Goal: Task Accomplishment & Management: Complete application form

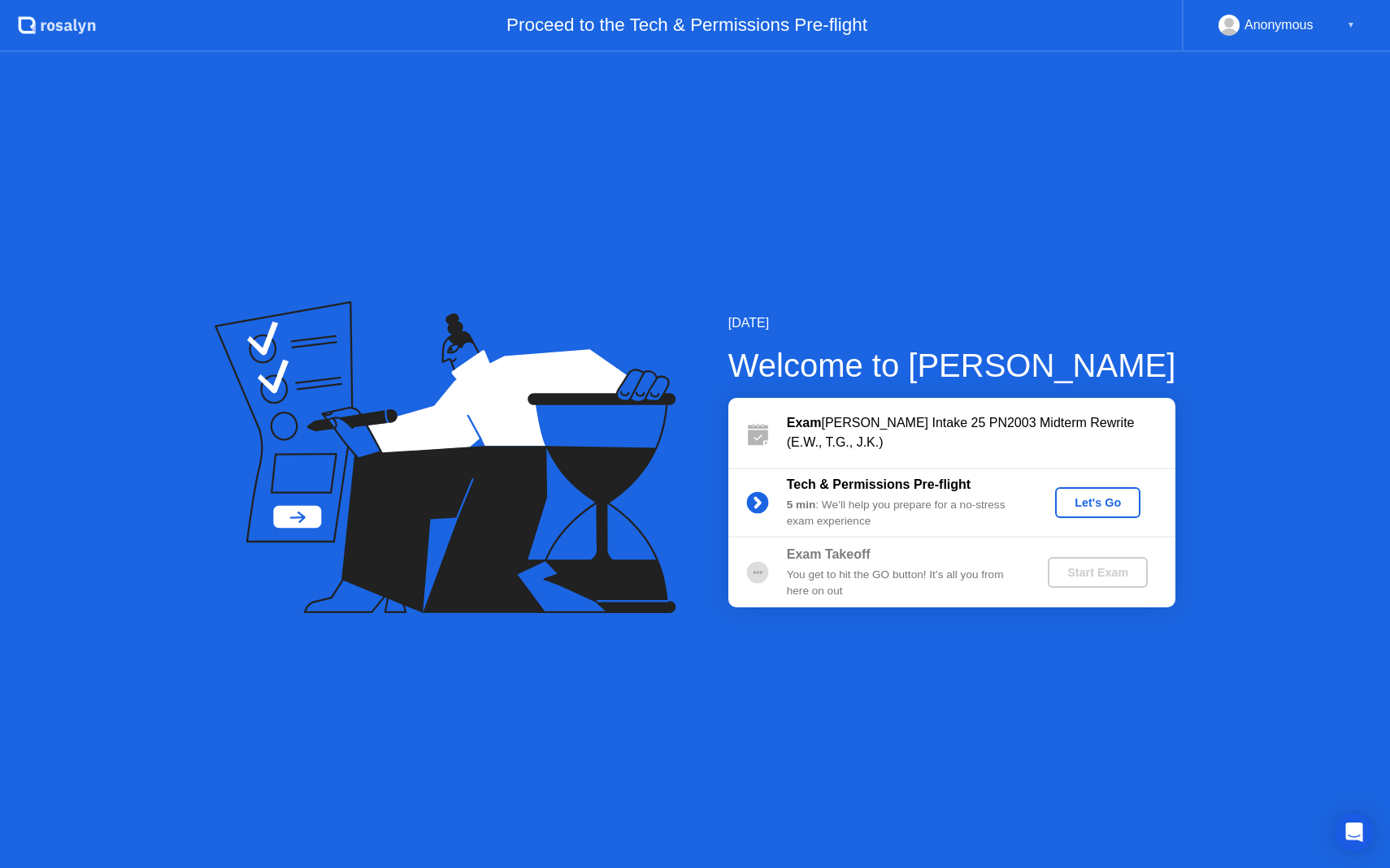
click at [1067, 501] on div "Let's Go" at bounding box center [1098, 502] width 72 height 13
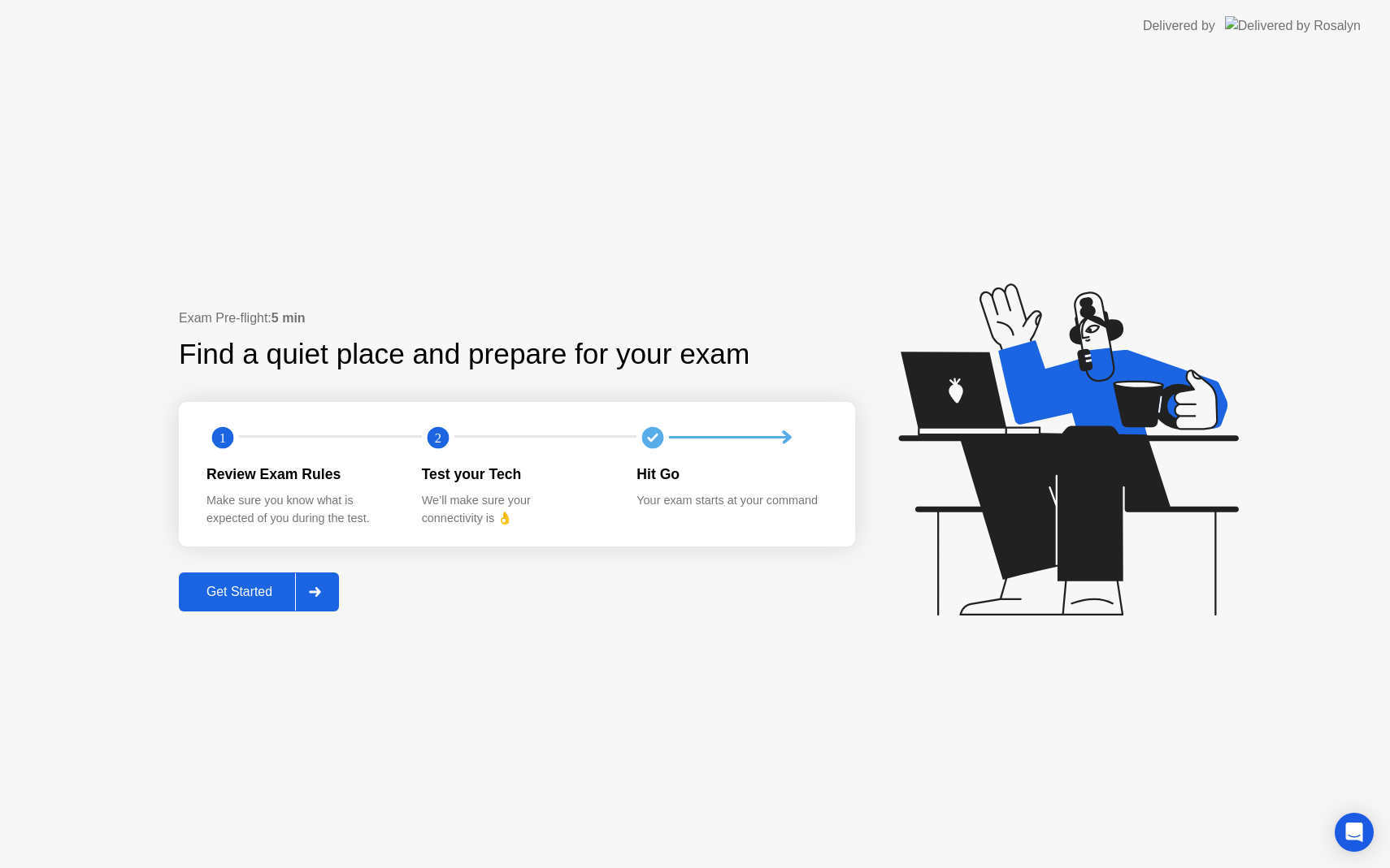
click at [265, 590] on div "Get Started" at bounding box center [239, 592] width 111 height 14
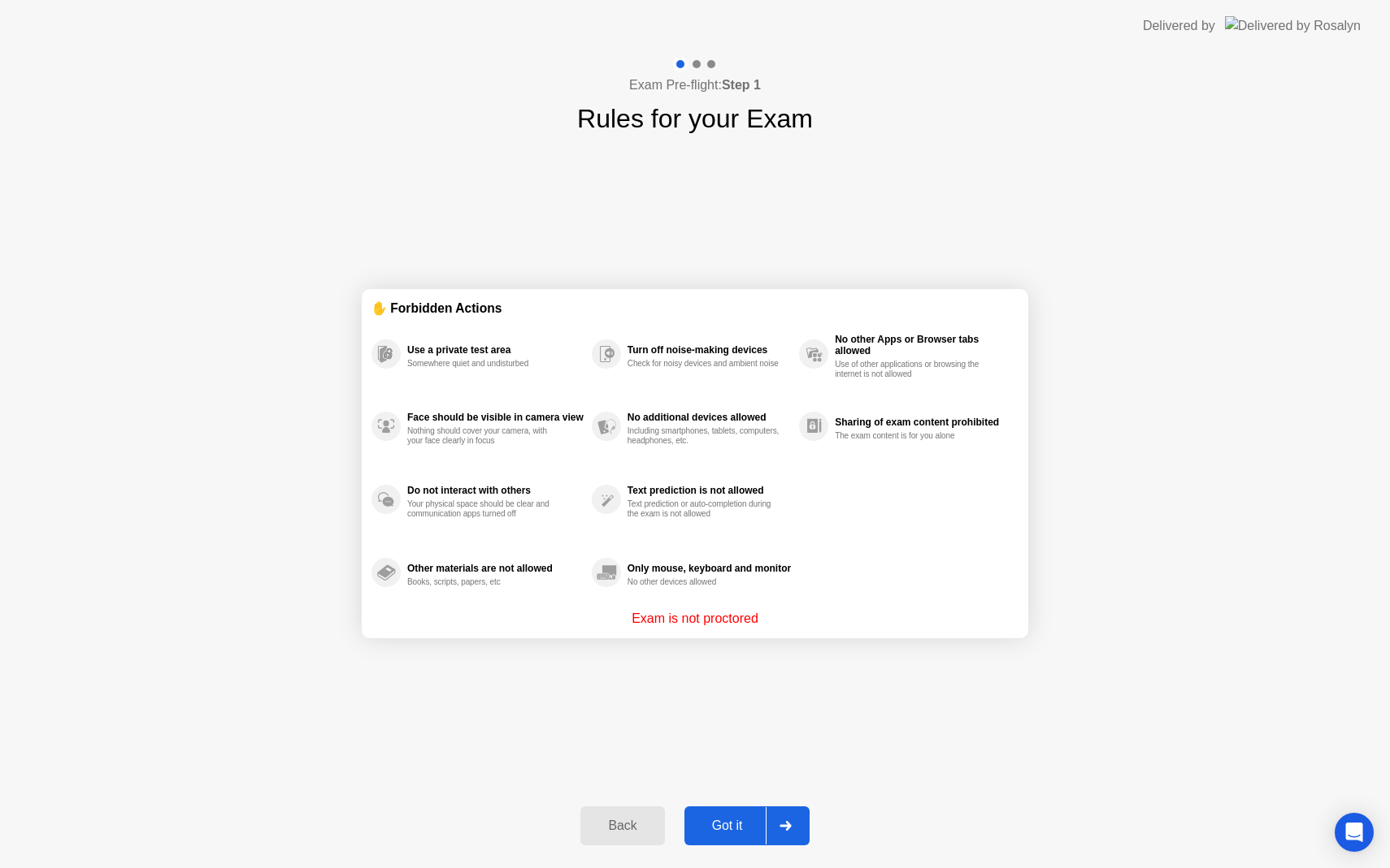
click at [737, 827] on div "Got it" at bounding box center [727, 826] width 76 height 14
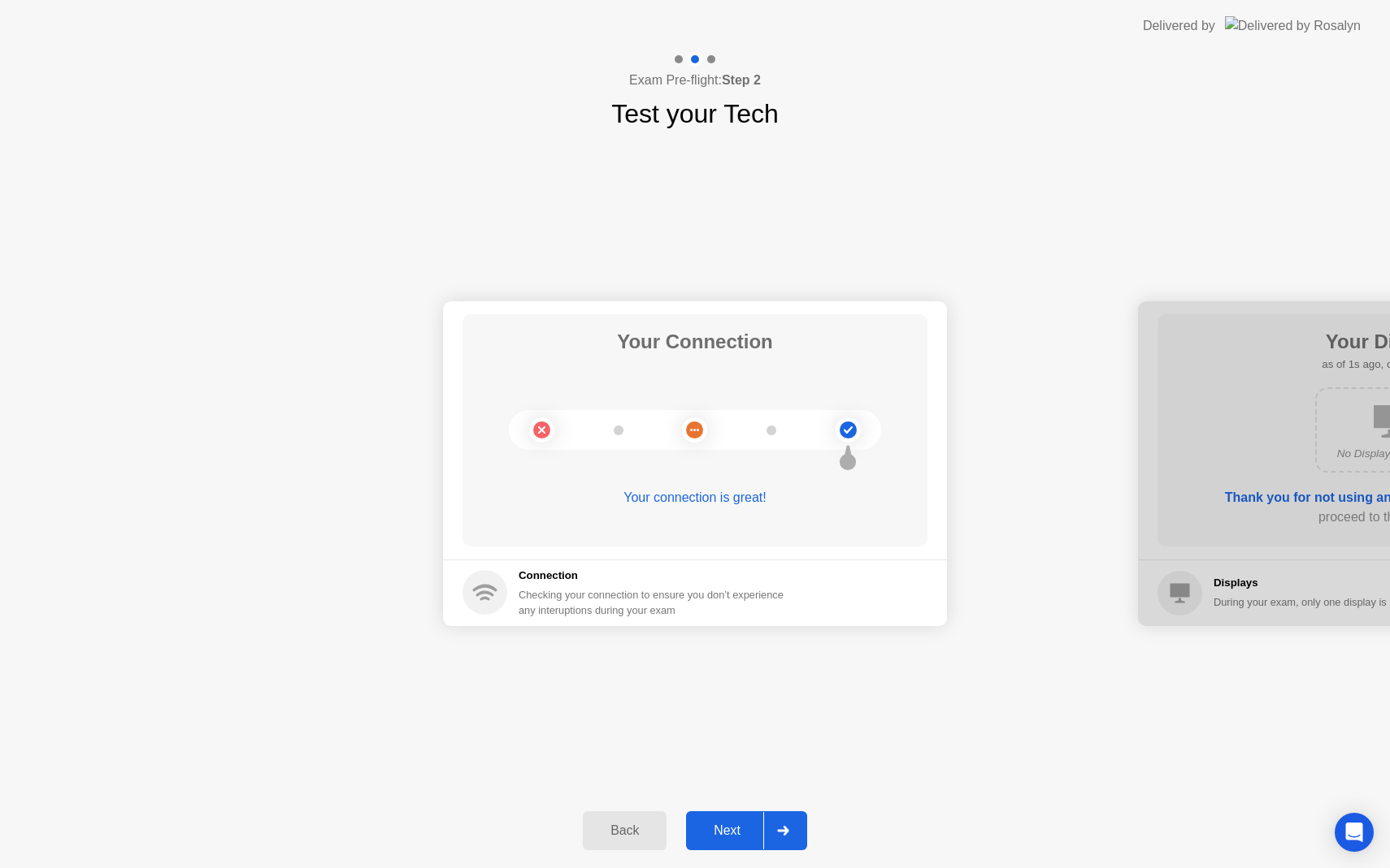
click at [783, 831] on icon at bounding box center [782, 831] width 12 height 10
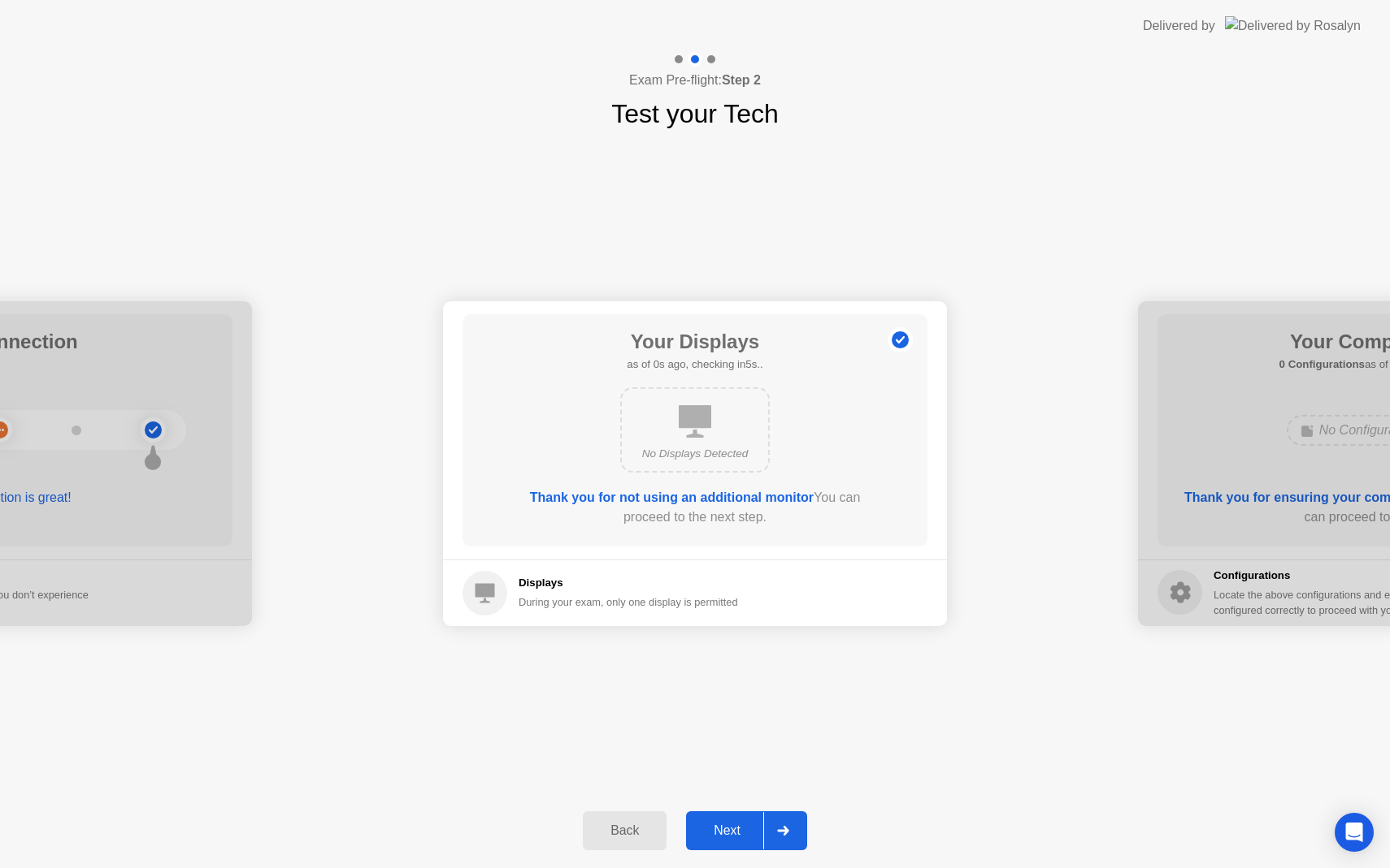
click at [783, 831] on icon at bounding box center [782, 831] width 12 height 10
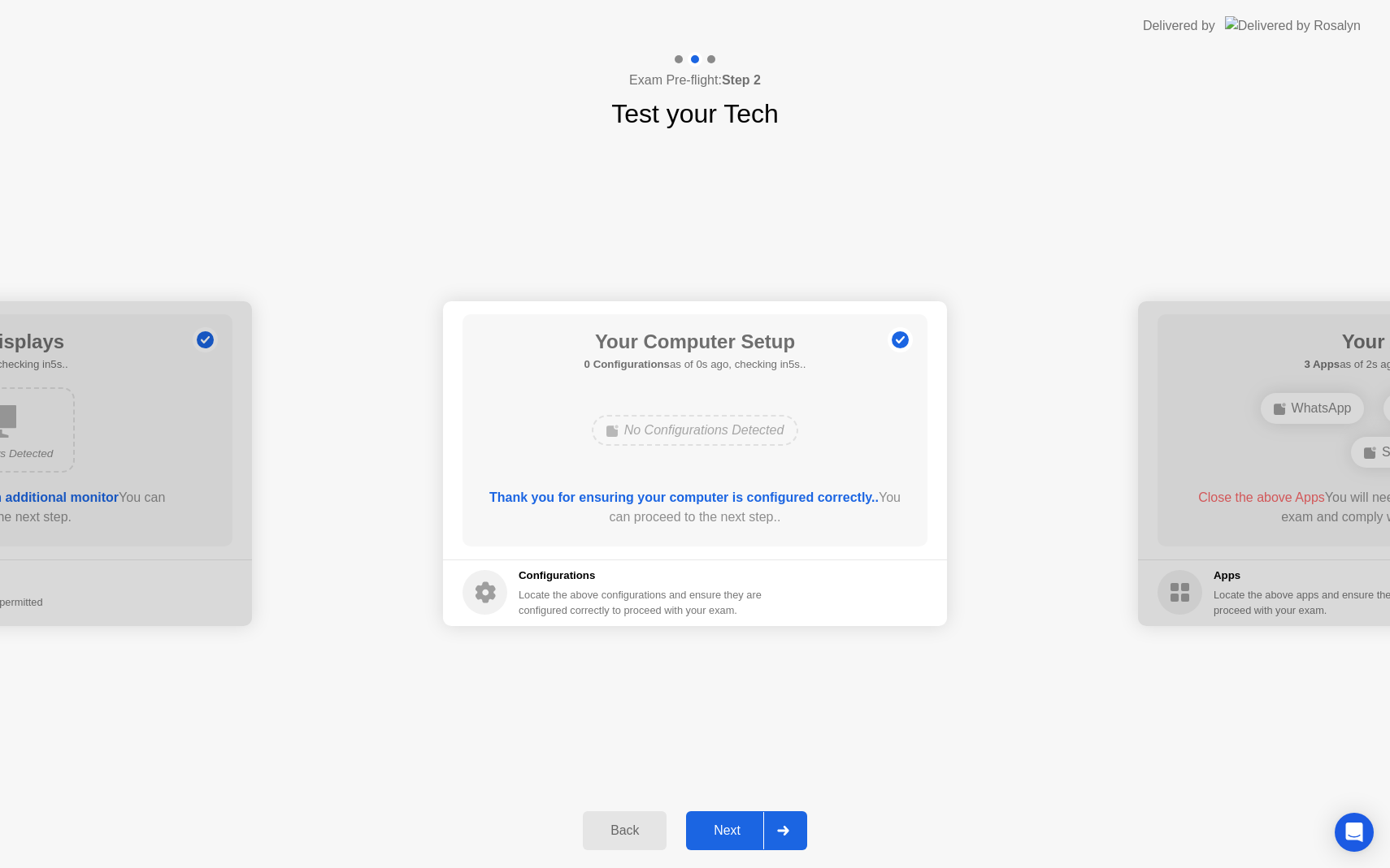
click at [783, 831] on icon at bounding box center [782, 831] width 12 height 10
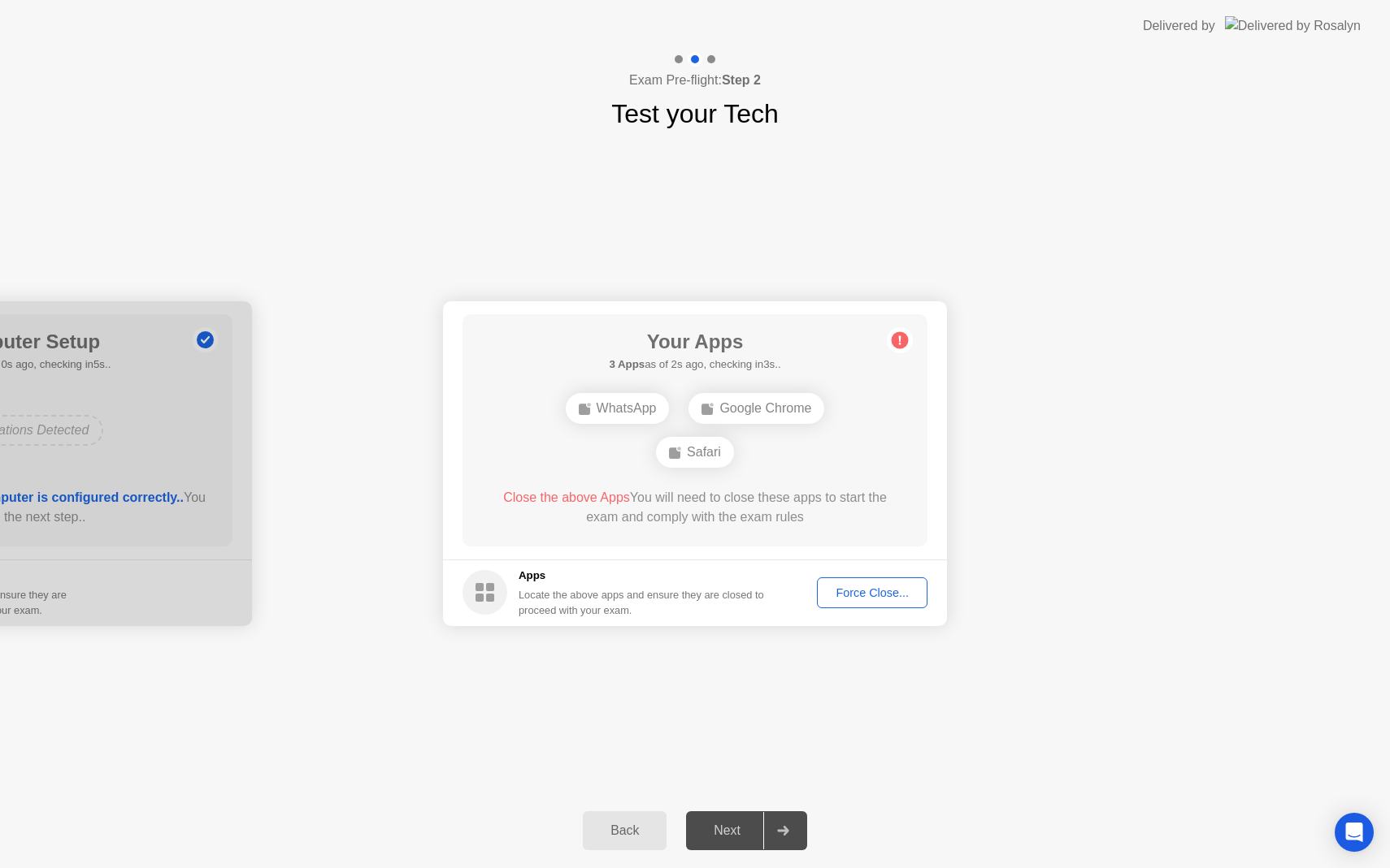
click at [868, 595] on div "Force Close..." at bounding box center [871, 593] width 99 height 13
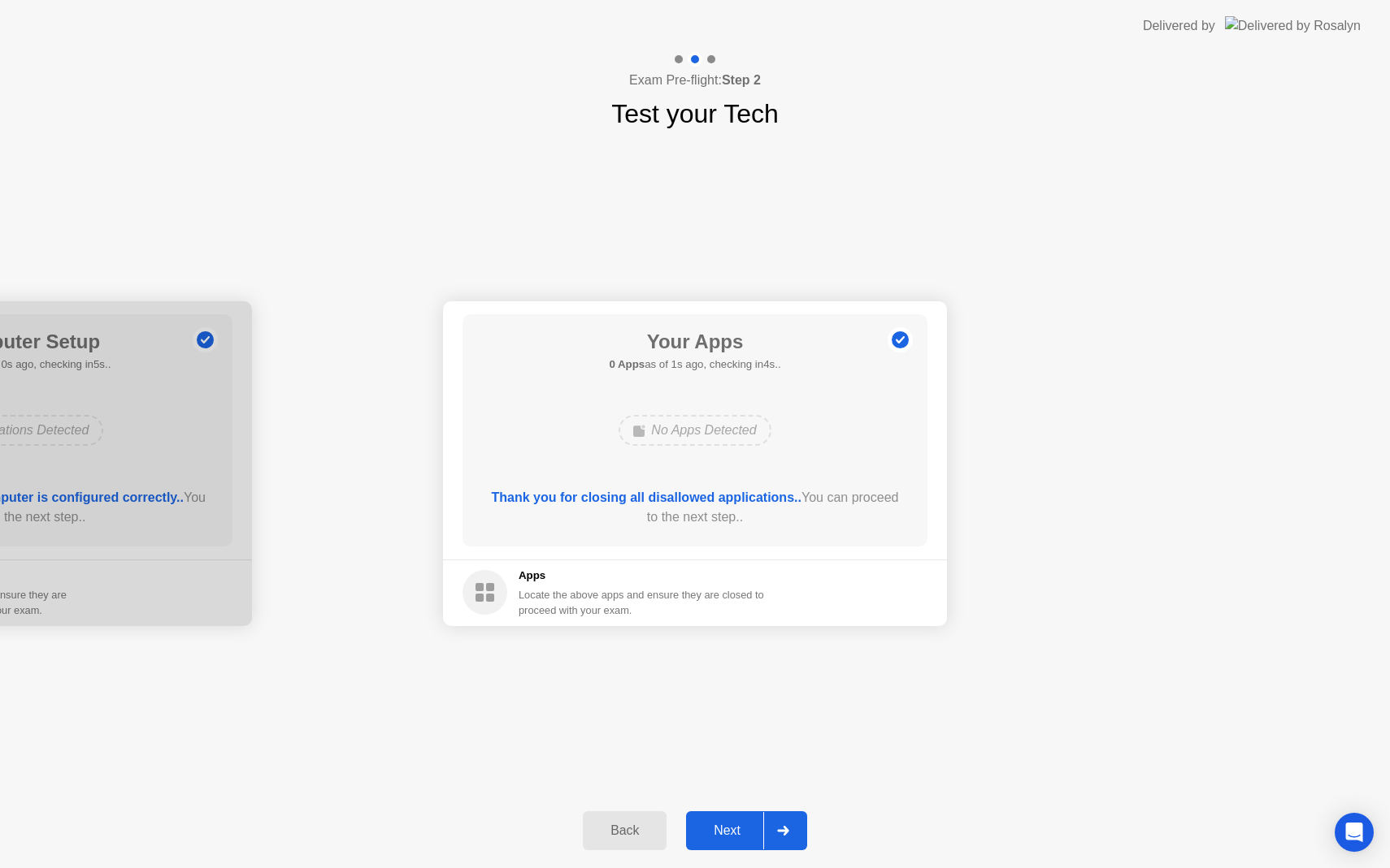
click at [735, 825] on div "Next" at bounding box center [727, 831] width 72 height 14
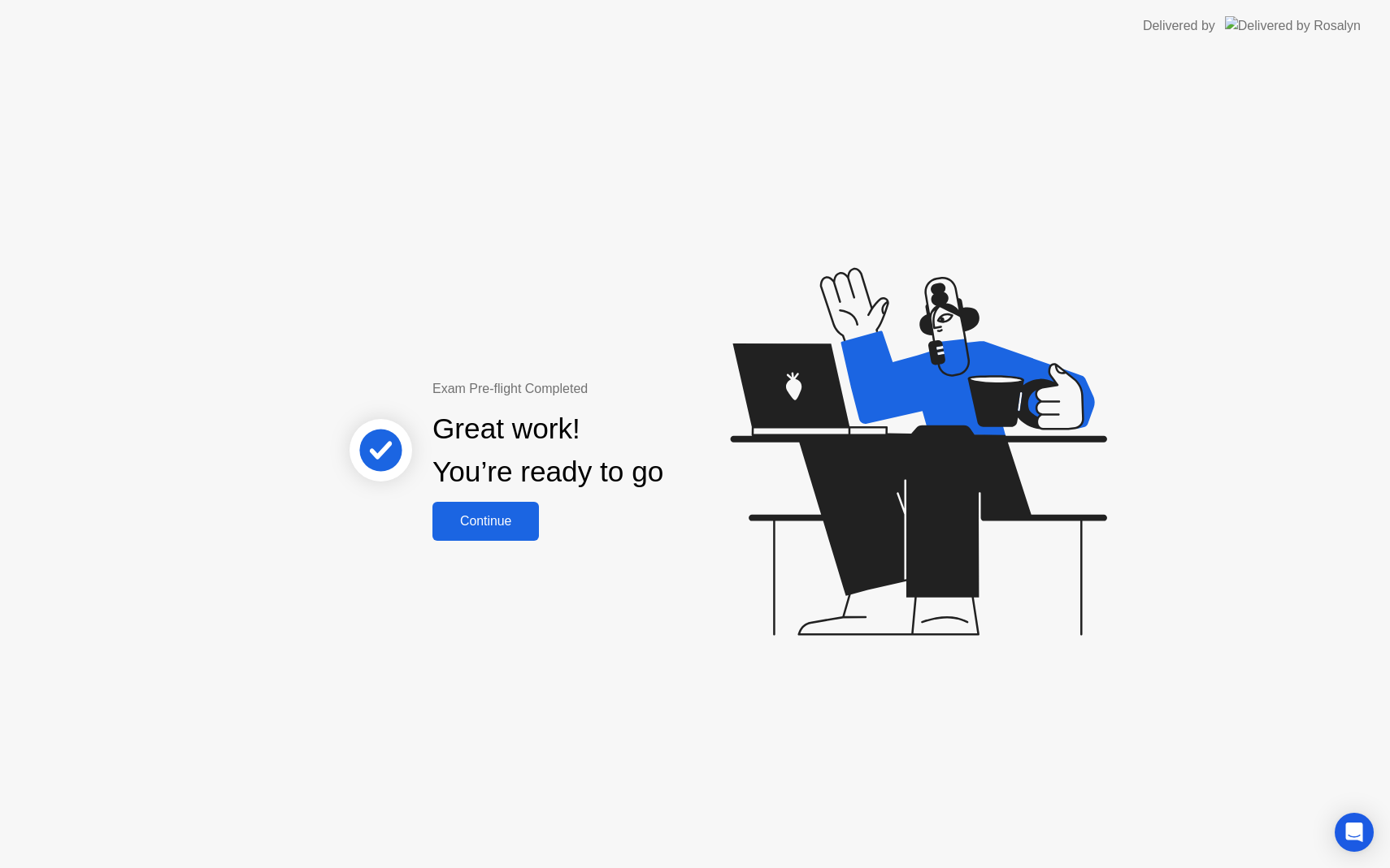
click at [513, 526] on div "Continue" at bounding box center [485, 521] width 97 height 14
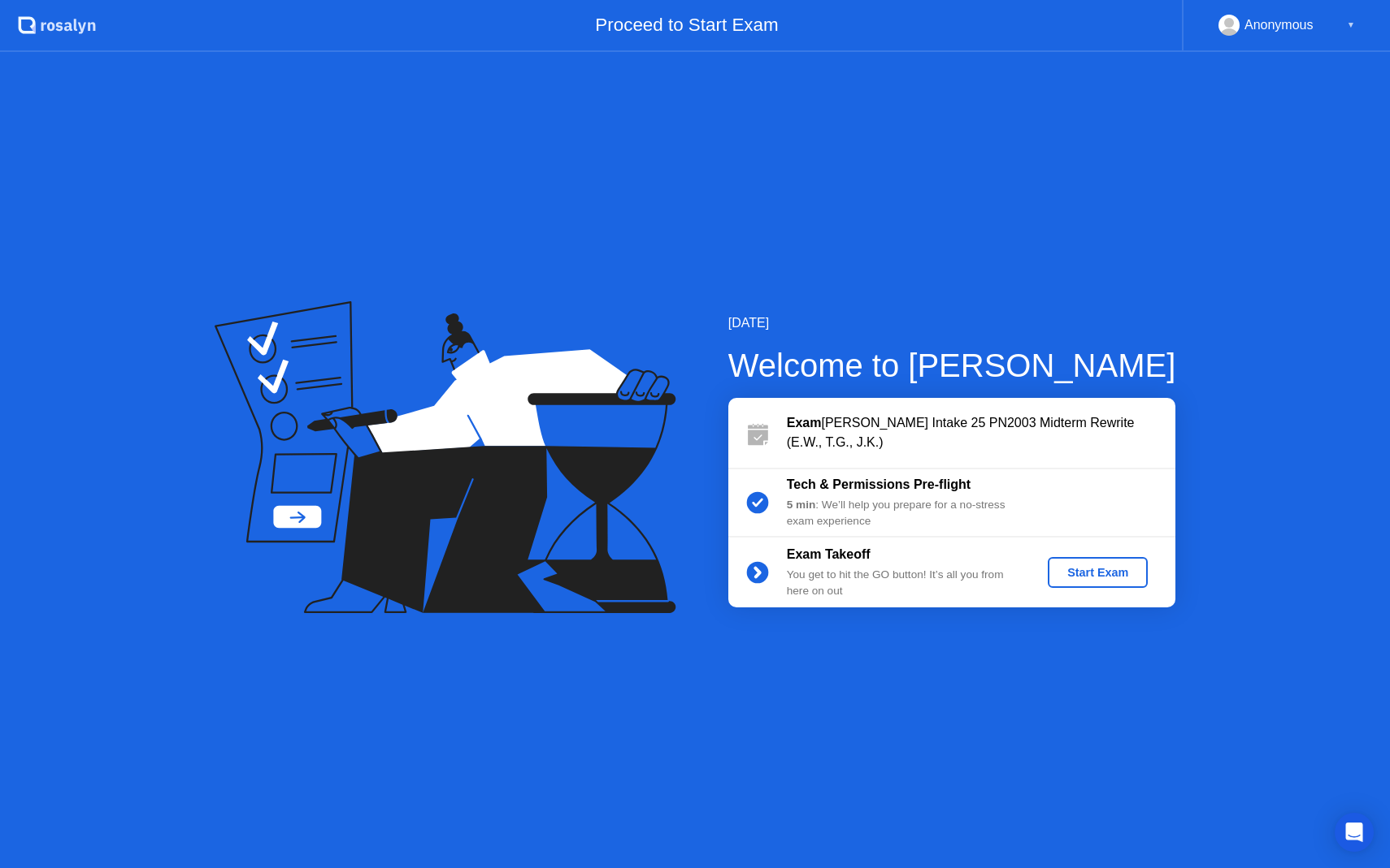
click at [1102, 577] on div "Start Exam" at bounding box center [1098, 572] width 87 height 13
